Goal: Use online tool/utility: Utilize a website feature to perform a specific function

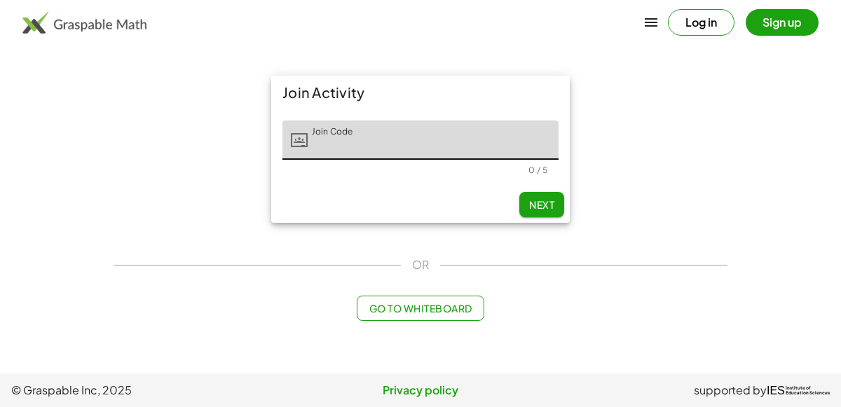
click at [707, 34] on button "Log in" at bounding box center [701, 22] width 67 height 27
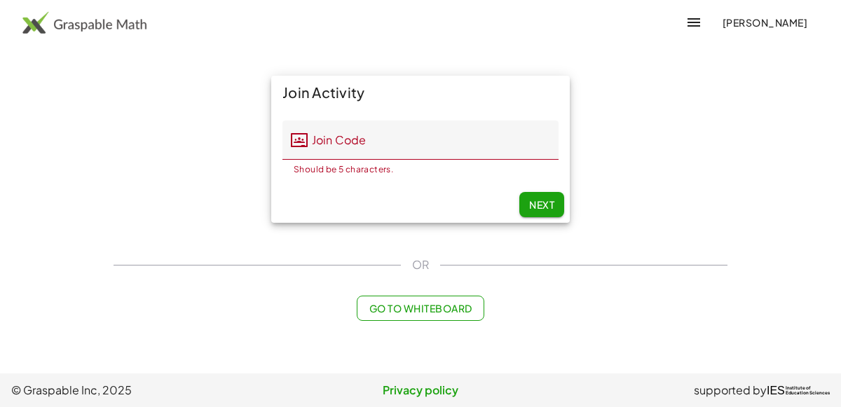
click at [412, 308] on span "Go to Whiteboard" at bounding box center [420, 308] width 103 height 13
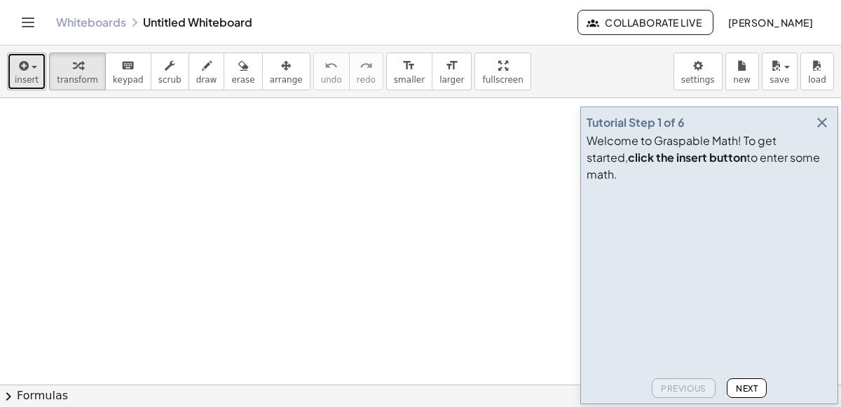
click at [33, 75] on span "insert" at bounding box center [27, 80] width 24 height 10
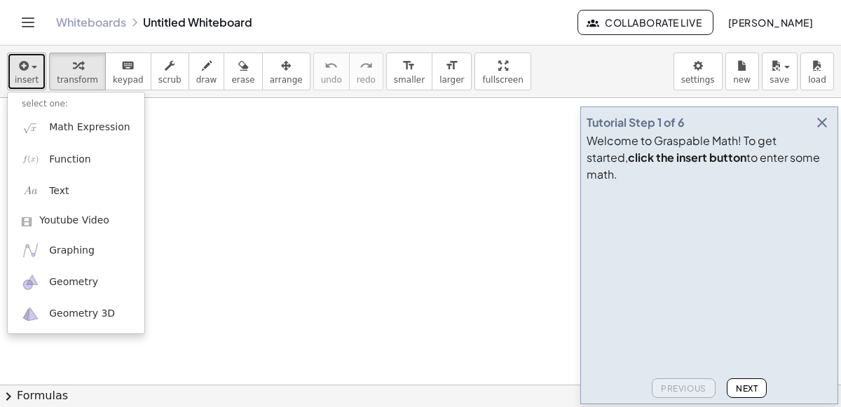
click at [36, 84] on button "insert" at bounding box center [26, 72] width 39 height 38
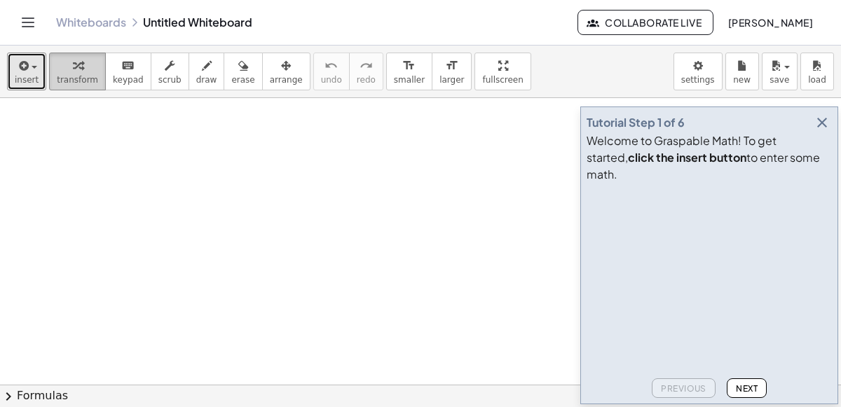
click at [61, 71] on div "button" at bounding box center [77, 65] width 41 height 17
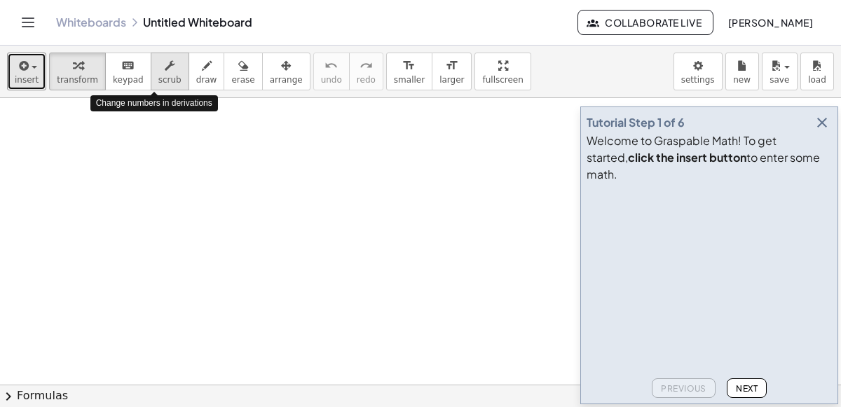
click at [165, 72] on icon "button" at bounding box center [170, 65] width 10 height 17
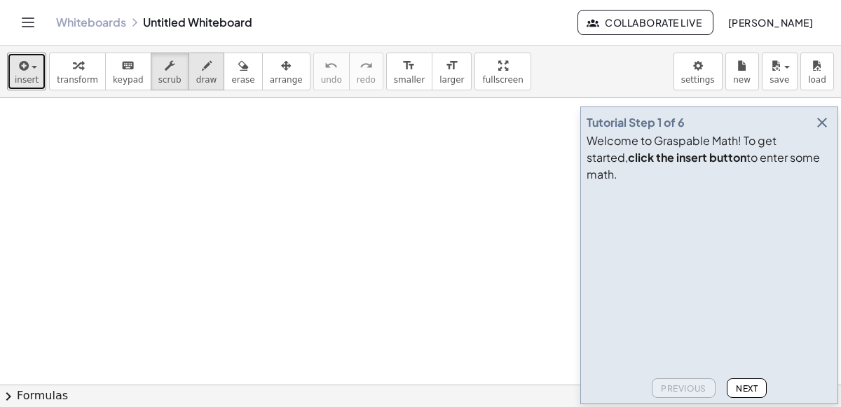
click at [189, 84] on button "draw" at bounding box center [207, 72] width 36 height 38
